Goal: Information Seeking & Learning: Learn about a topic

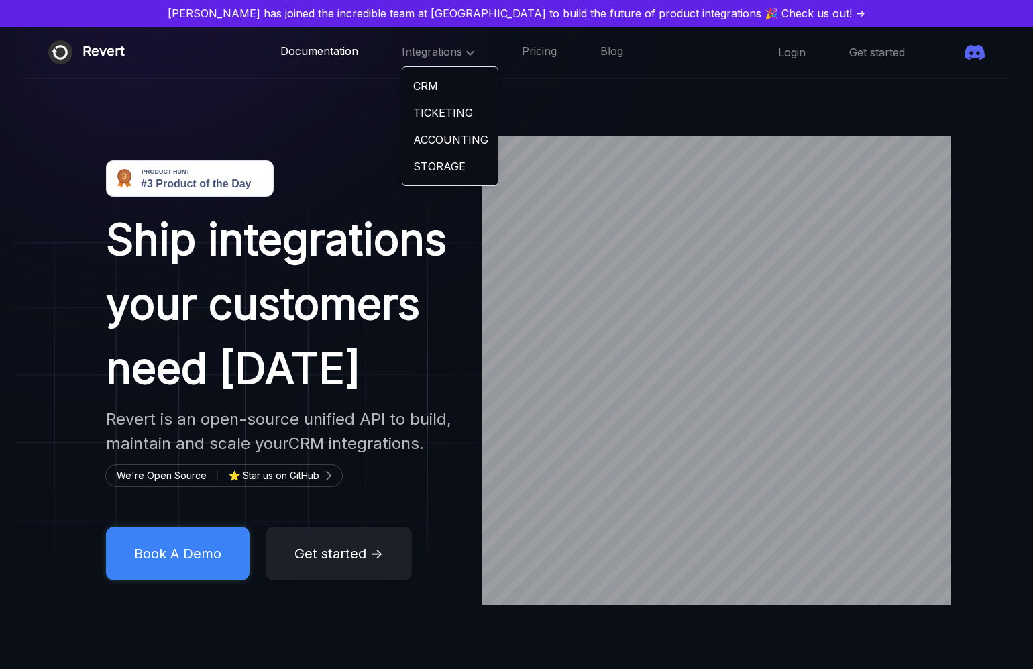
click at [280, 47] on link "Documentation" at bounding box center [319, 52] width 78 height 17
click at [402, 51] on span "Integrations" at bounding box center [440, 51] width 76 height 13
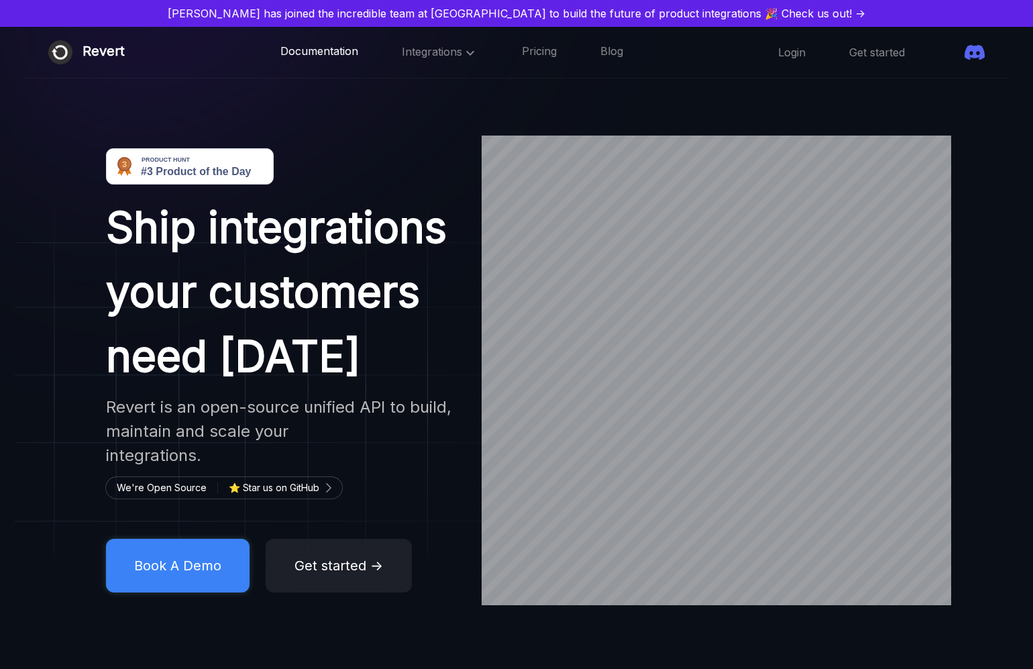
click at [280, 48] on link "Documentation" at bounding box center [319, 52] width 78 height 17
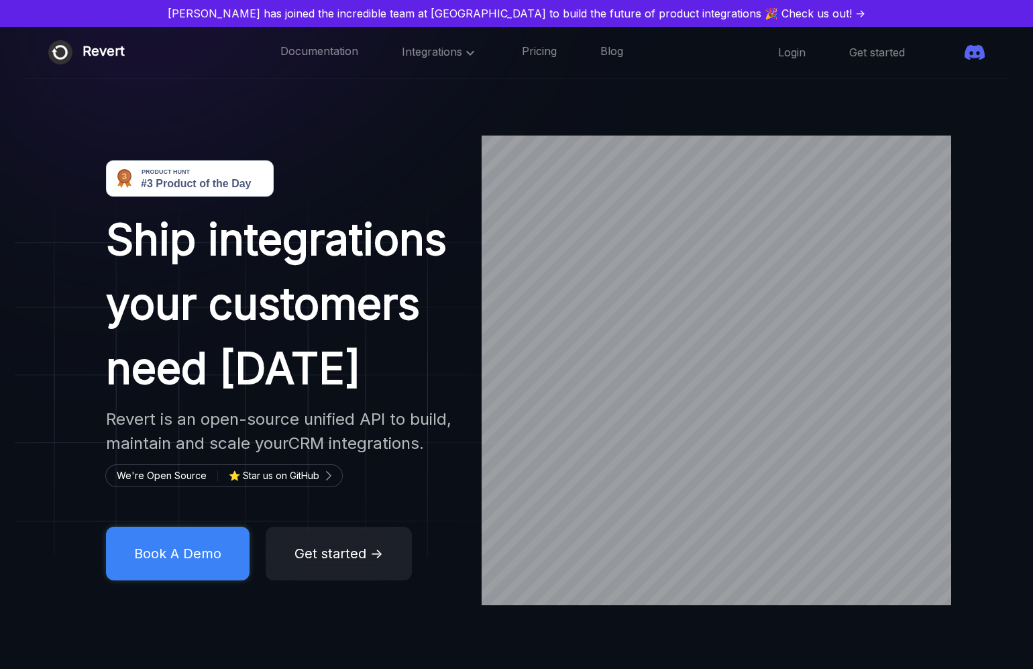
click at [0, 0] on div "☰" at bounding box center [0, 0] width 0 height 0
click at [0, 0] on div "Documentation integrations-crm Pricing Blog" at bounding box center [0, 0] width 0 height 0
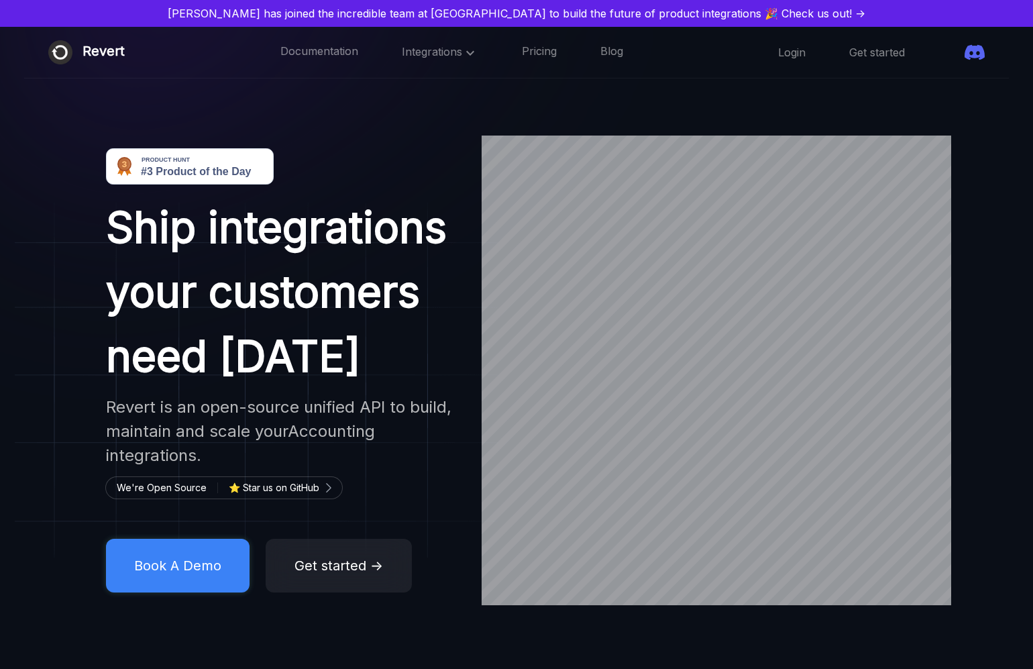
click at [1002, 38] on div "Revert Documentation Integrations Pricing Blog ☰ Documentation integrations-crm…" at bounding box center [516, 53] width 984 height 52
click at [0, 0] on div "☰" at bounding box center [0, 0] width 0 height 0
